Goal: Task Accomplishment & Management: Use online tool/utility

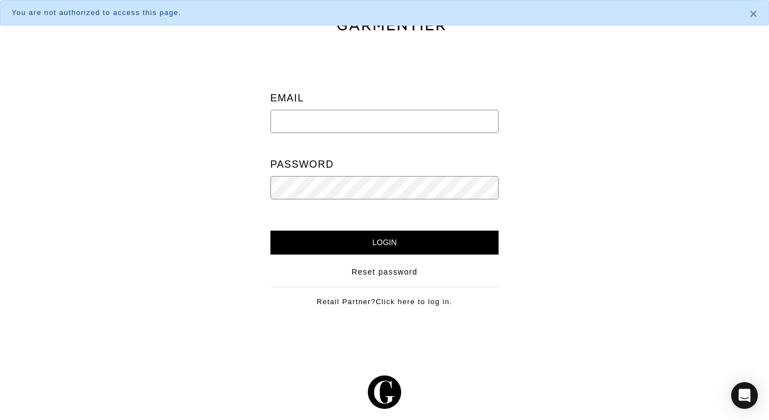
type input "[EMAIL_ADDRESS][DOMAIN_NAME]"
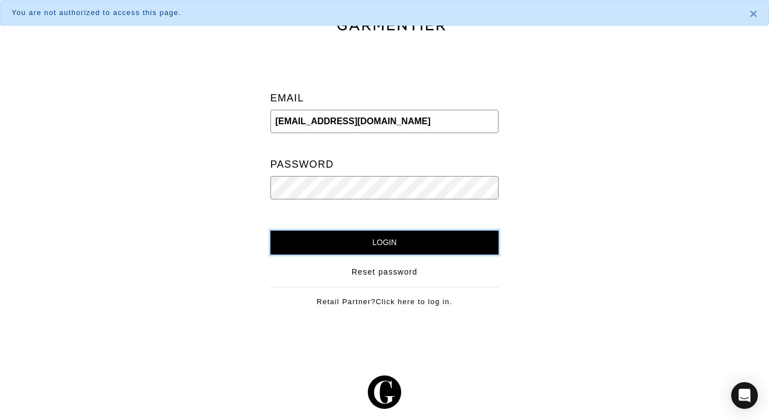
click at [380, 239] on input "Login" at bounding box center [384, 242] width 229 height 24
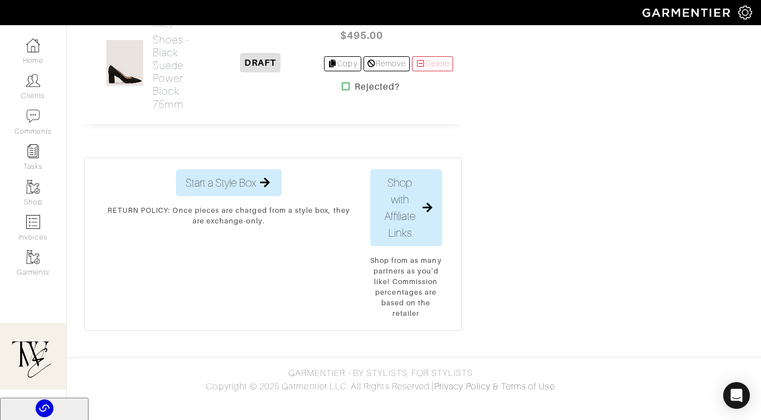
scroll to position [1513, 0]
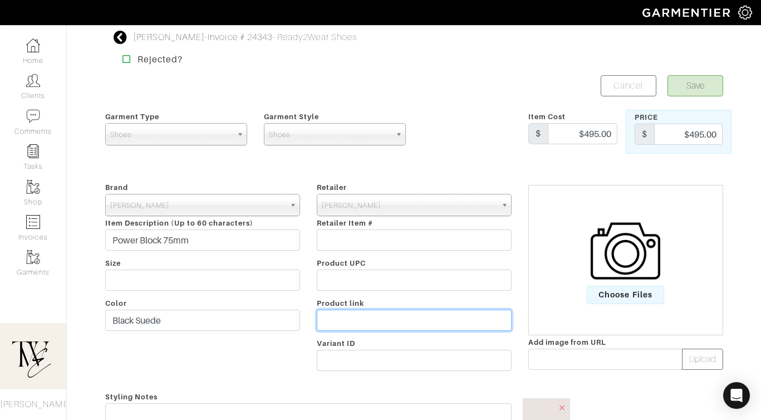
click at [386, 314] on input "text" at bounding box center [414, 319] width 195 height 21
paste input "[URL][DOMAIN_NAME]"
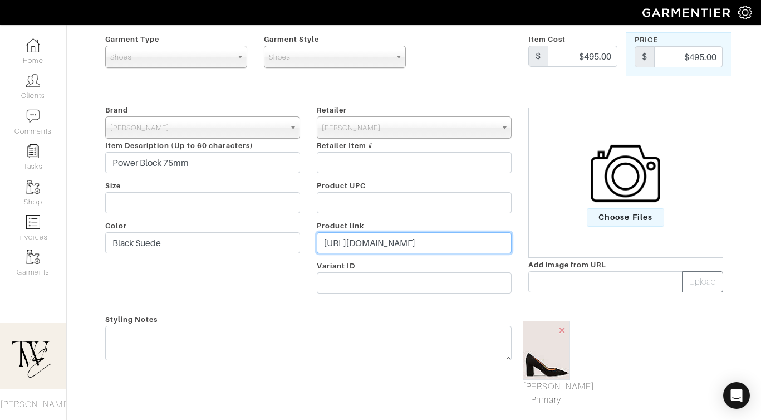
scroll to position [78, 0]
type input "[URL][DOMAIN_NAME]"
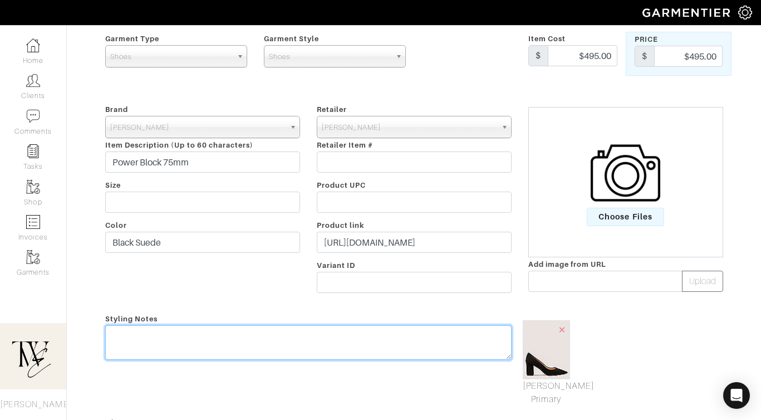
click at [385, 329] on div "Styling Notes" at bounding box center [308, 359] width 423 height 94
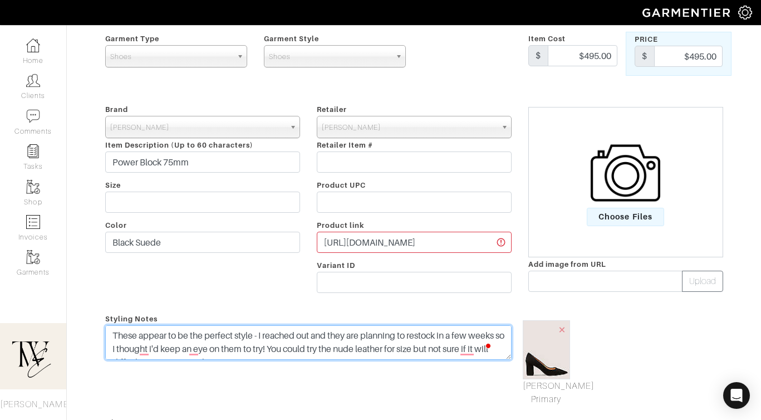
scroll to position [0, 0]
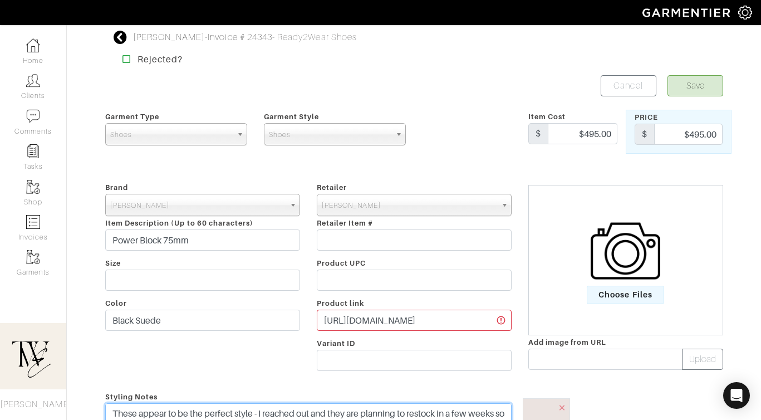
type textarea "These appear to be the perfect style - I reached out and they are planning to r…"
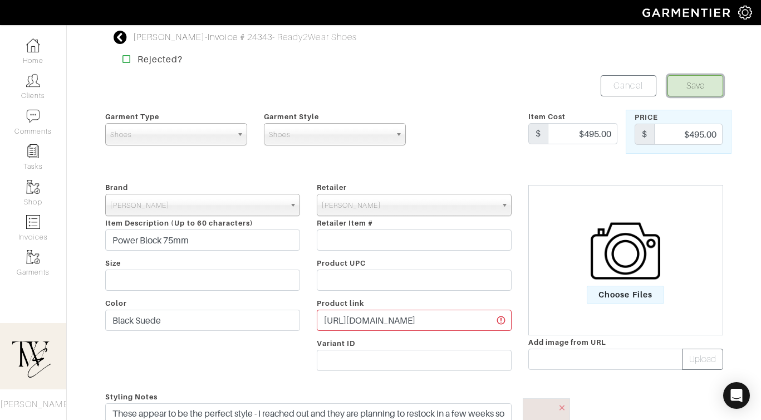
click at [701, 90] on button "Save" at bounding box center [695, 85] width 56 height 21
